Goal: Navigation & Orientation: Find specific page/section

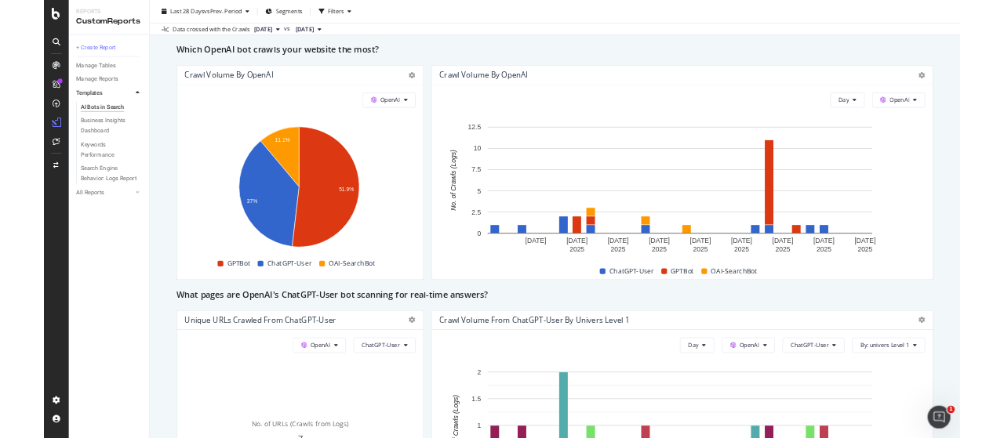
scroll to position [627, 0]
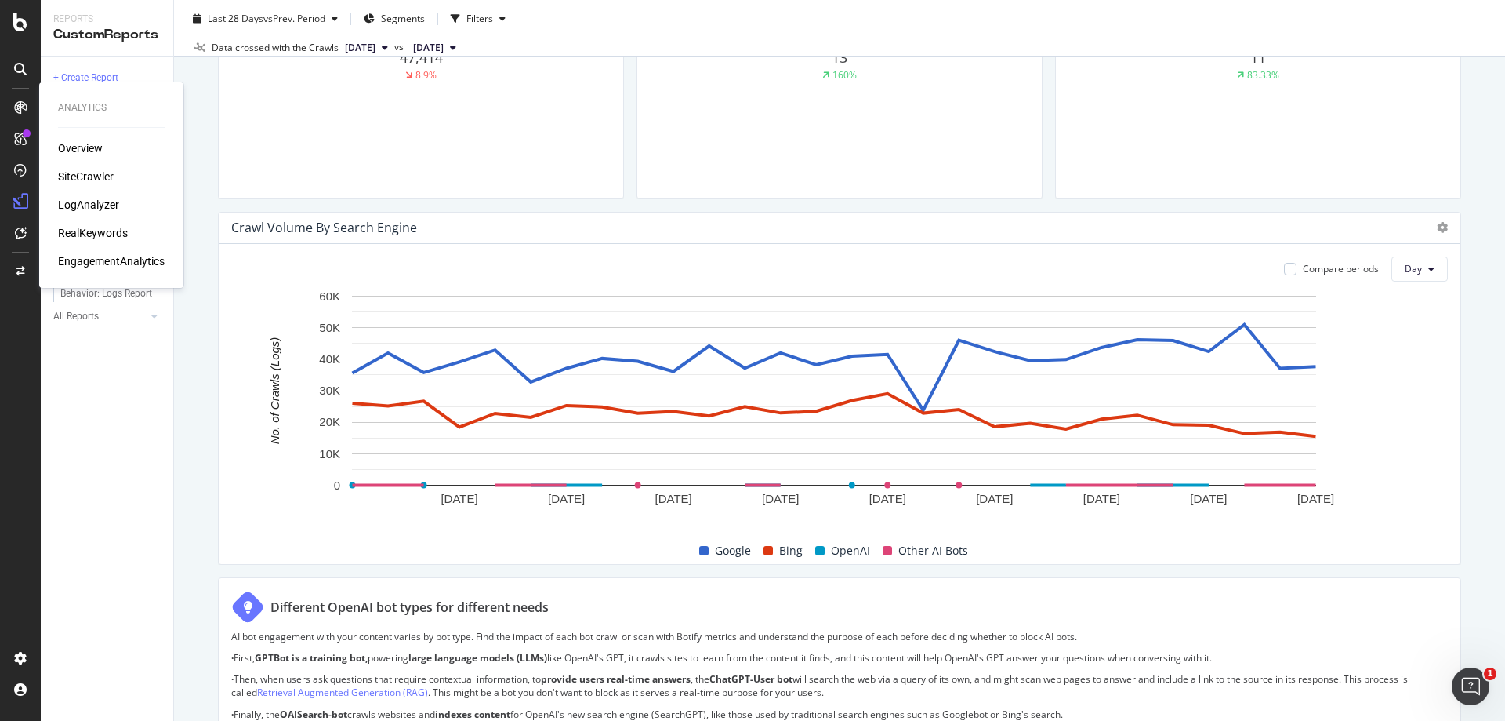
click at [87, 147] on div "Overview" at bounding box center [80, 148] width 45 height 16
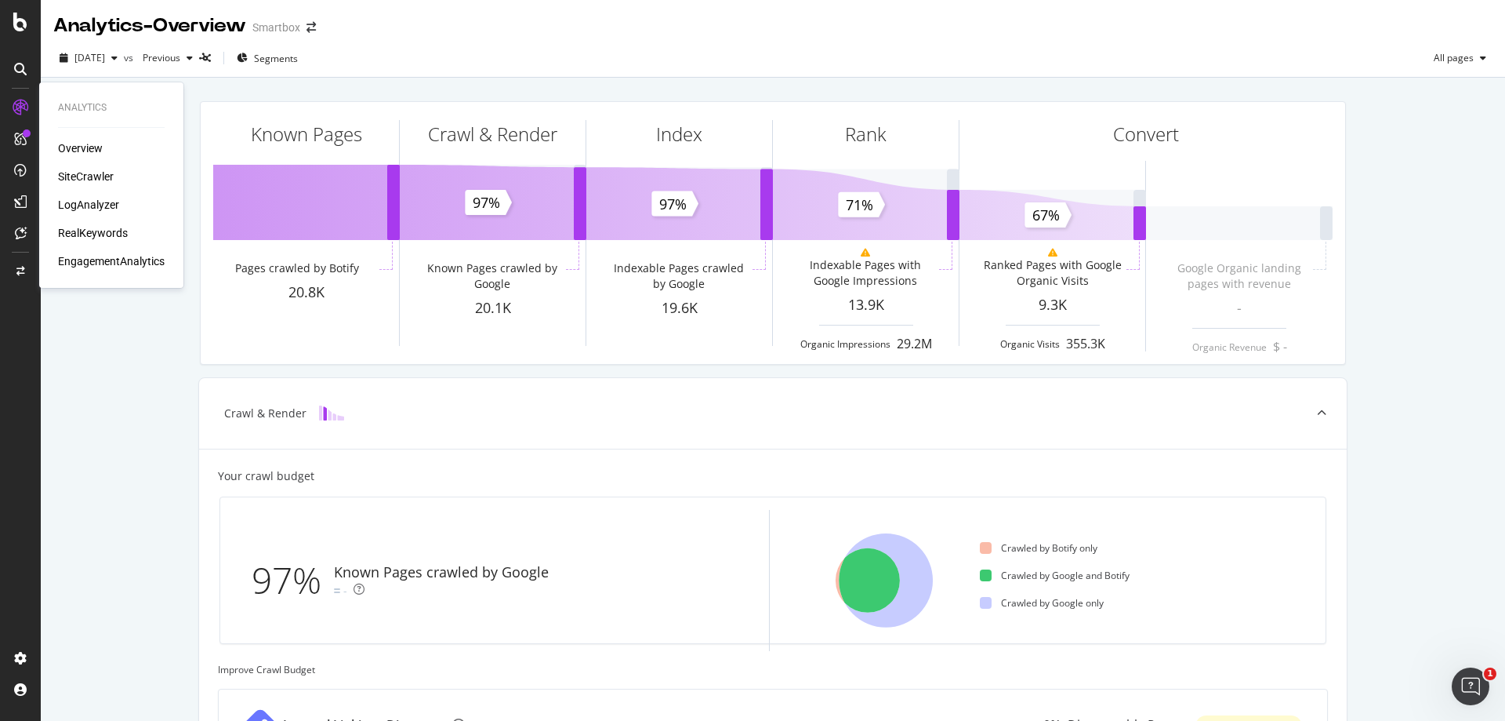
click at [106, 174] on div "SiteCrawler" at bounding box center [86, 177] width 56 height 16
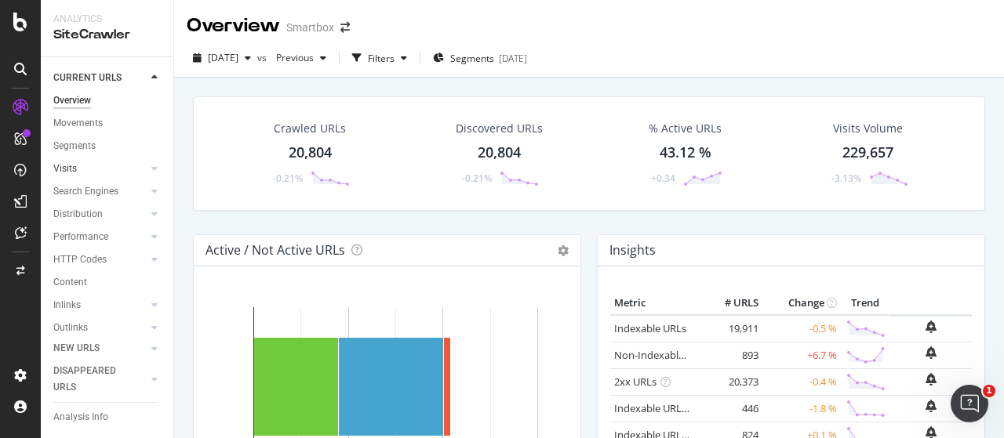
click at [133, 170] on div at bounding box center [139, 169] width 16 height 16
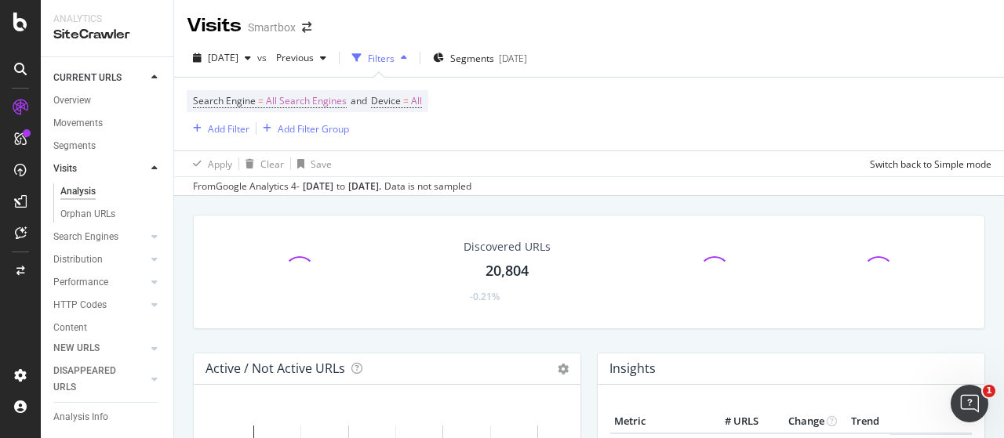
click at [133, 169] on div at bounding box center [139, 169] width 16 height 16
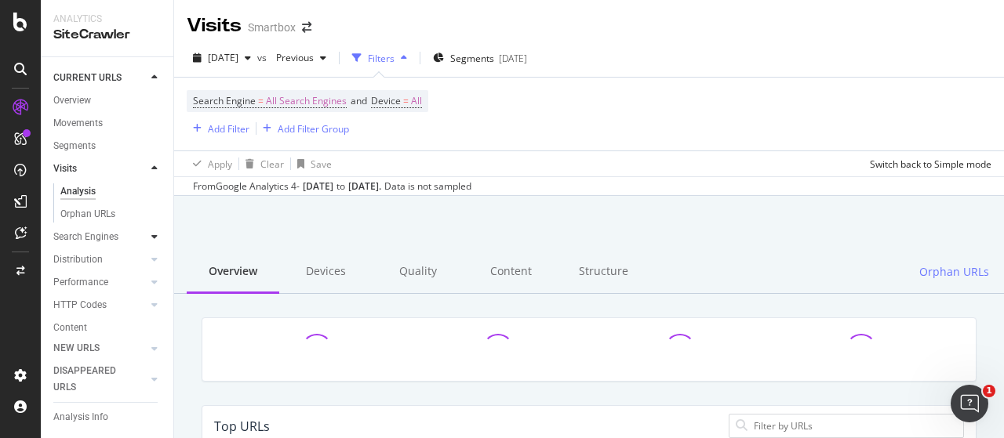
click at [147, 233] on div at bounding box center [155, 237] width 16 height 16
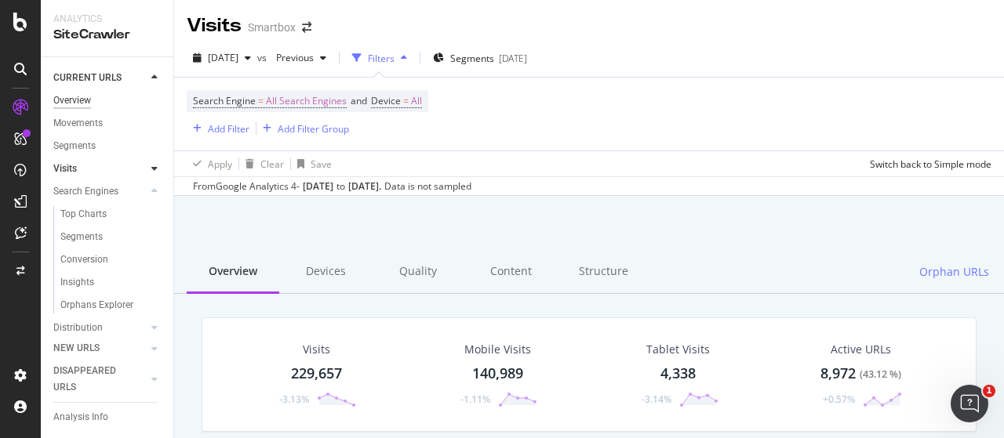
click at [88, 104] on div "Overview" at bounding box center [72, 101] width 38 height 16
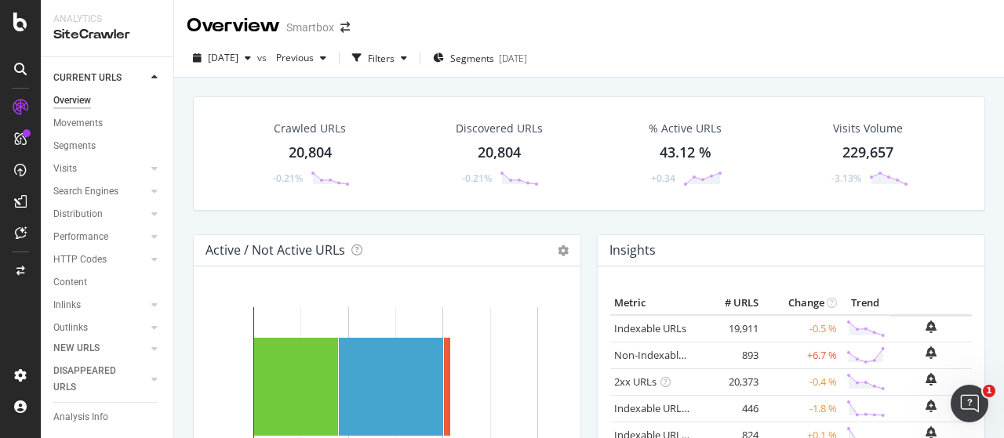
click at [337, 76] on div "[DATE] vs Previous Filters Segments [DATE]" at bounding box center [589, 60] width 830 height 31
click at [18, 18] on icon at bounding box center [20, 22] width 14 height 19
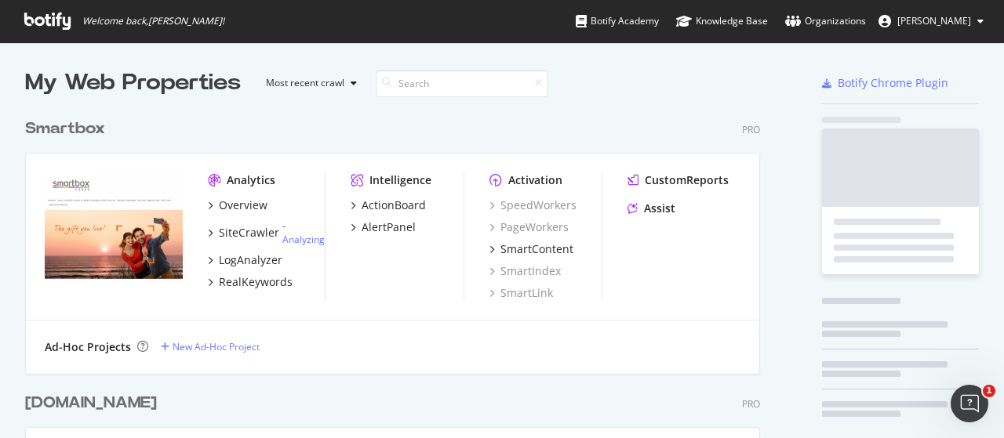
scroll to position [427, 979]
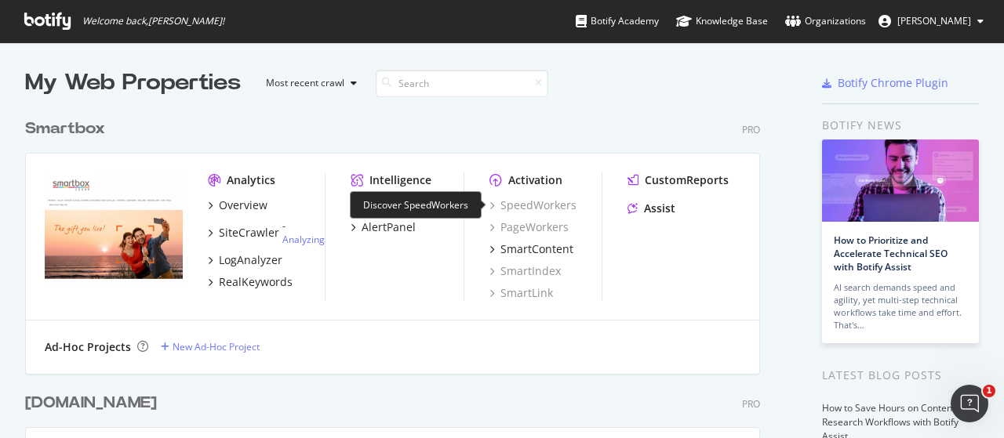
click at [545, 203] on div "SpeedWorkers" at bounding box center [532, 206] width 87 height 16
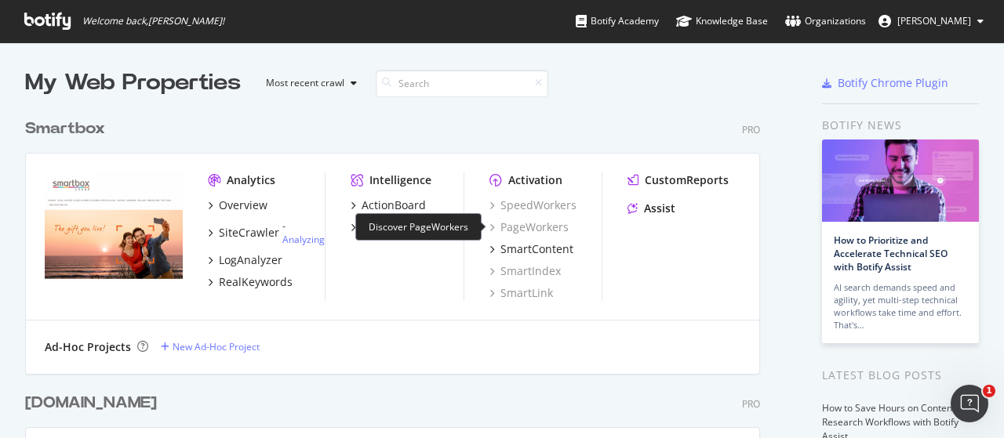
click at [527, 230] on div "PageWorkers" at bounding box center [528, 228] width 79 height 16
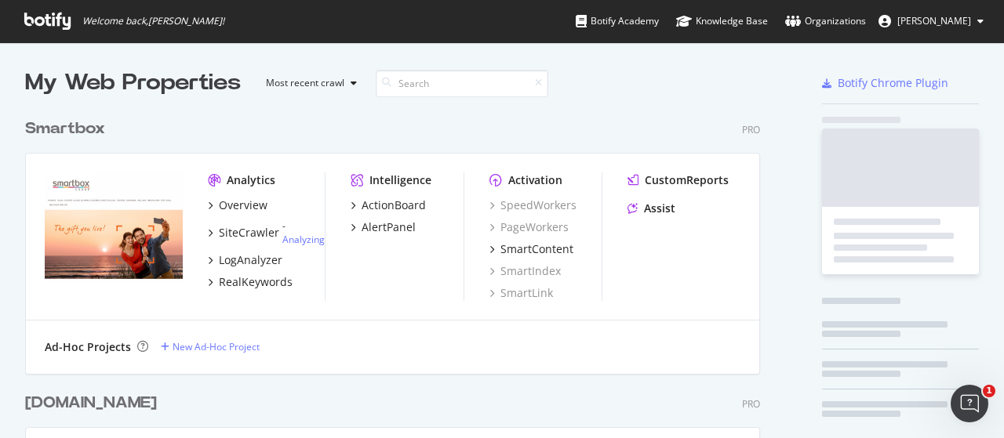
scroll to position [427, 979]
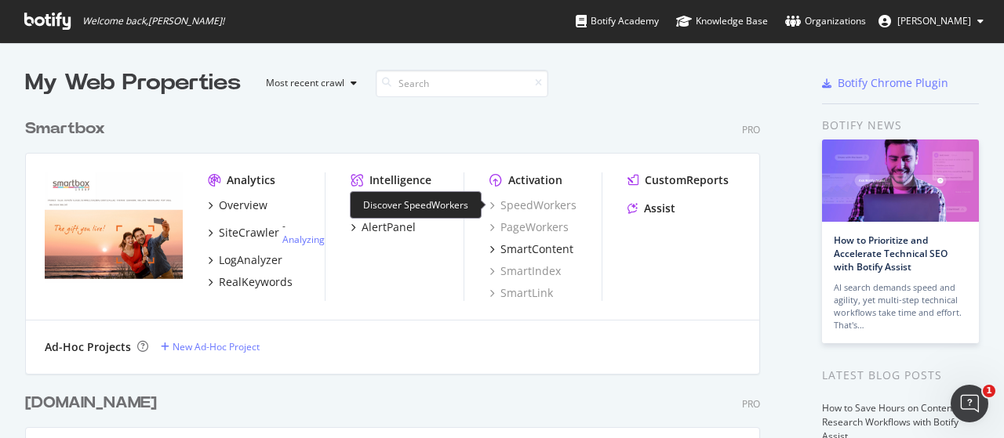
click at [547, 212] on div "SpeedWorkers" at bounding box center [532, 206] width 87 height 16
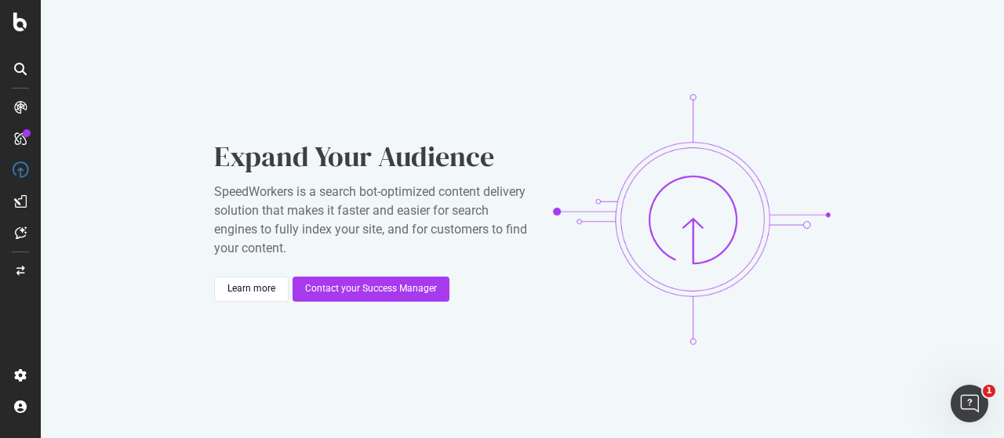
click at [554, 118] on img at bounding box center [692, 219] width 278 height 251
click at [26, 31] on icon at bounding box center [20, 22] width 14 height 19
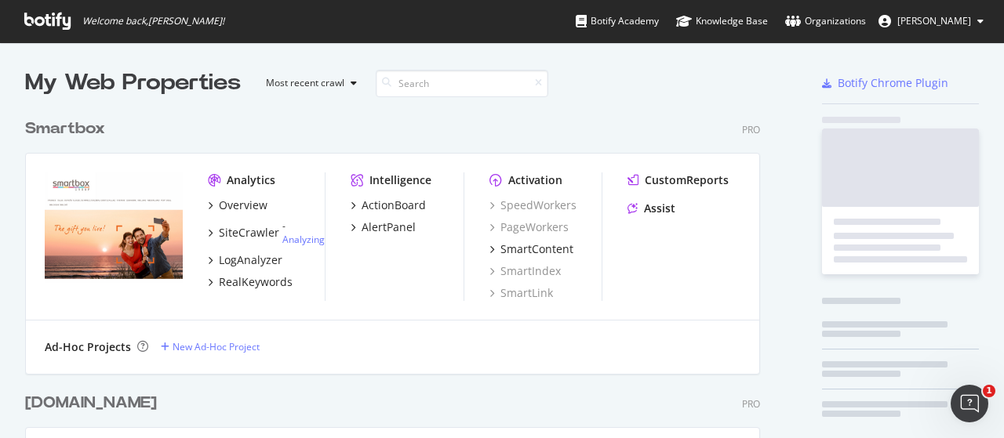
scroll to position [427, 979]
